Goal: Task Accomplishment & Management: Manage account settings

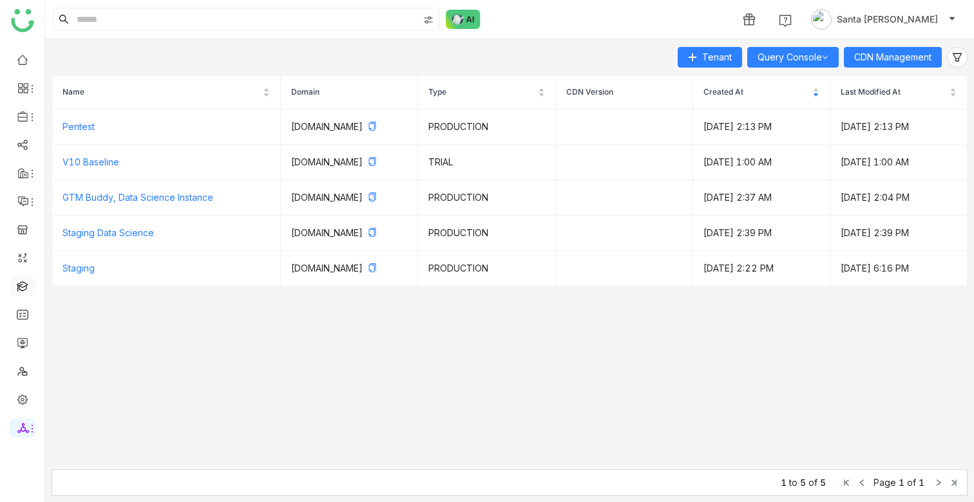
click at [26, 283] on link at bounding box center [23, 285] width 12 height 11
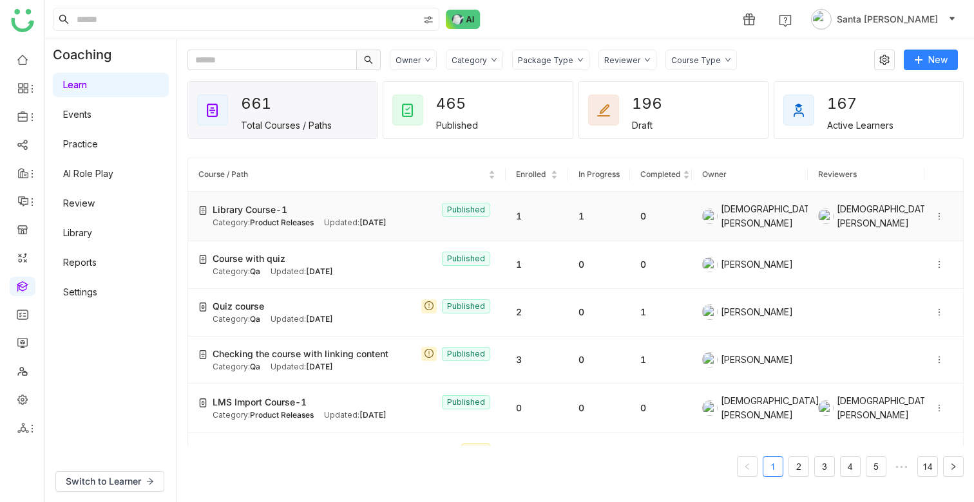
click at [935, 221] on icon at bounding box center [938, 216] width 9 height 9
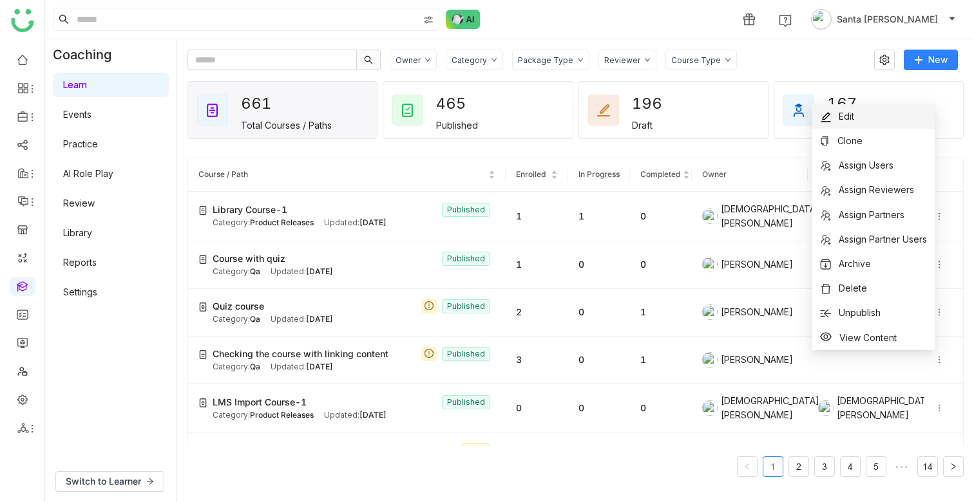
click at [846, 116] on span "Edit" at bounding box center [845, 116] width 15 height 11
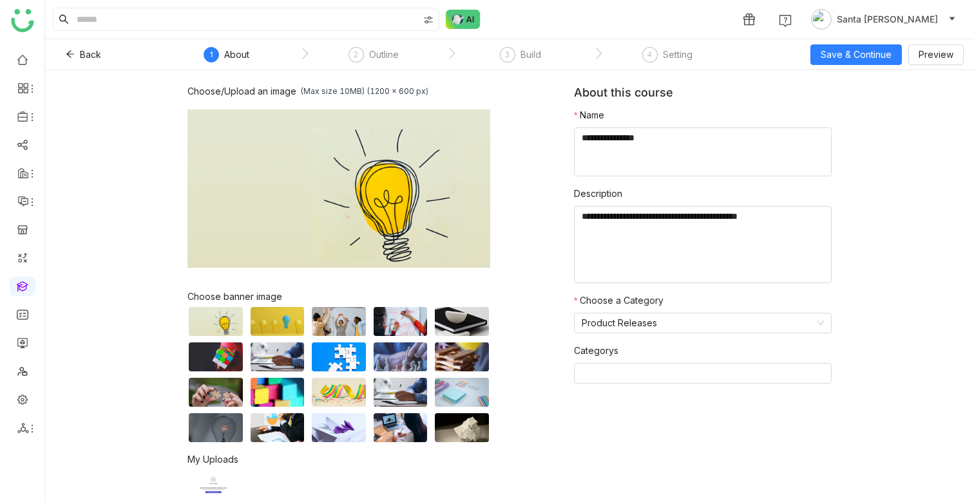
scroll to position [1, 0]
click at [207, 482] on img at bounding box center [216, 483] width 54 height 29
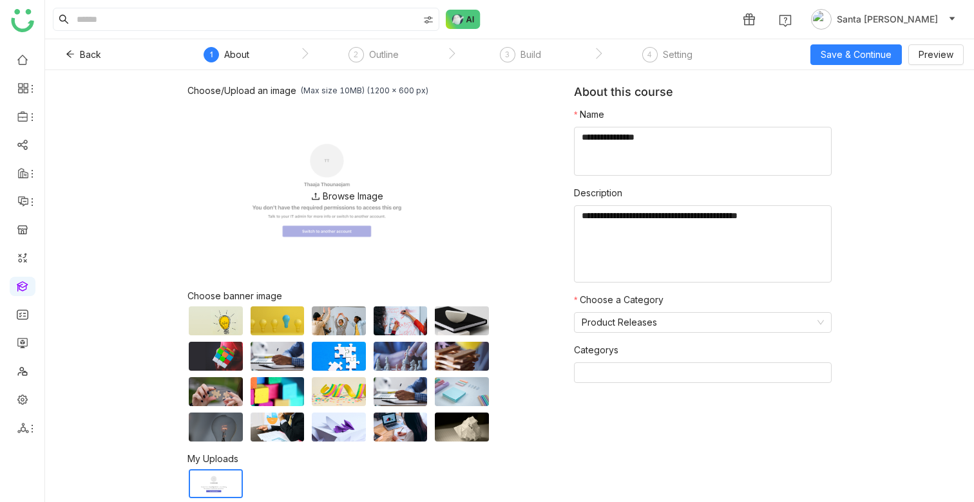
click at [335, 182] on img at bounding box center [338, 188] width 303 height 174
click at [341, 204] on img at bounding box center [338, 188] width 303 height 174
click at [337, 196] on div "Browse Image" at bounding box center [353, 196] width 61 height 11
